Goal: Transaction & Acquisition: Purchase product/service

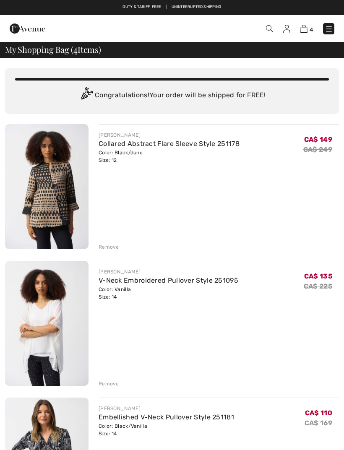
click at [331, 33] on img at bounding box center [328, 29] width 8 height 8
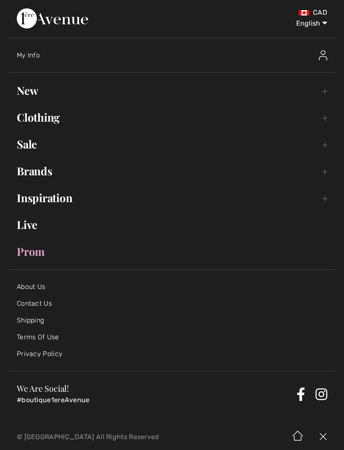
click at [32, 98] on link "New Toggle submenu" at bounding box center [171, 90] width 327 height 18
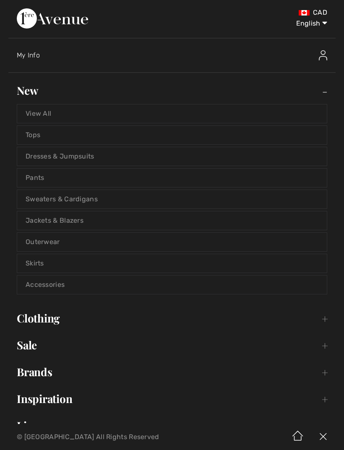
click at [42, 138] on link "Tops" at bounding box center [171, 135] width 309 height 18
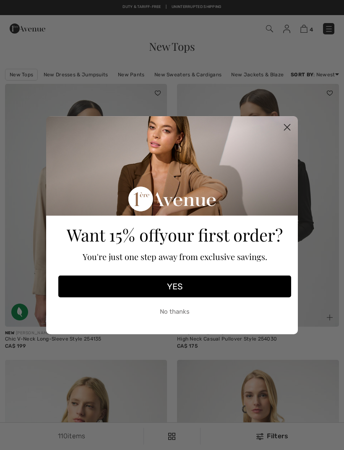
checkbox input "true"
click at [290, 132] on circle "Close dialog" at bounding box center [287, 127] width 14 height 14
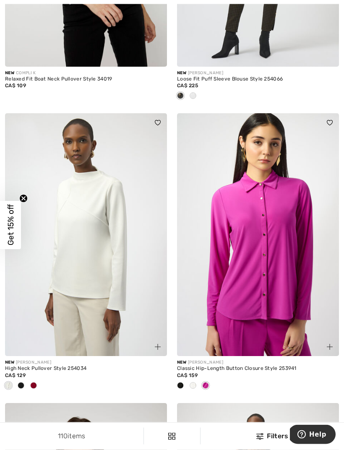
scroll to position [825, 0]
click at [39, 387] on div at bounding box center [33, 386] width 13 height 14
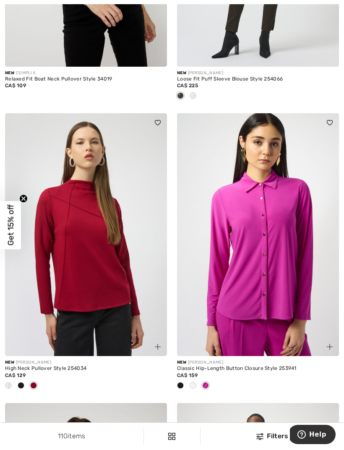
click at [67, 210] on img at bounding box center [86, 234] width 162 height 243
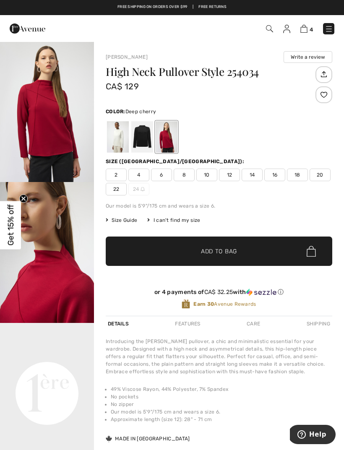
click at [257, 178] on span "14" at bounding box center [251, 174] width 21 height 13
click at [222, 248] on span "Add to Bag" at bounding box center [219, 251] width 36 height 9
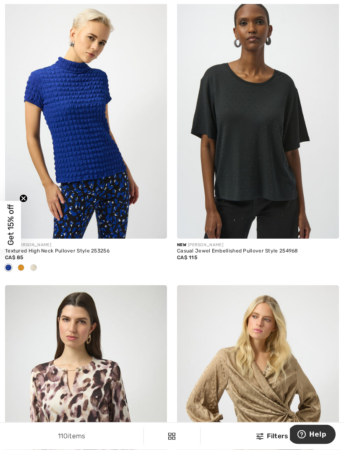
scroll to position [2695, 0]
